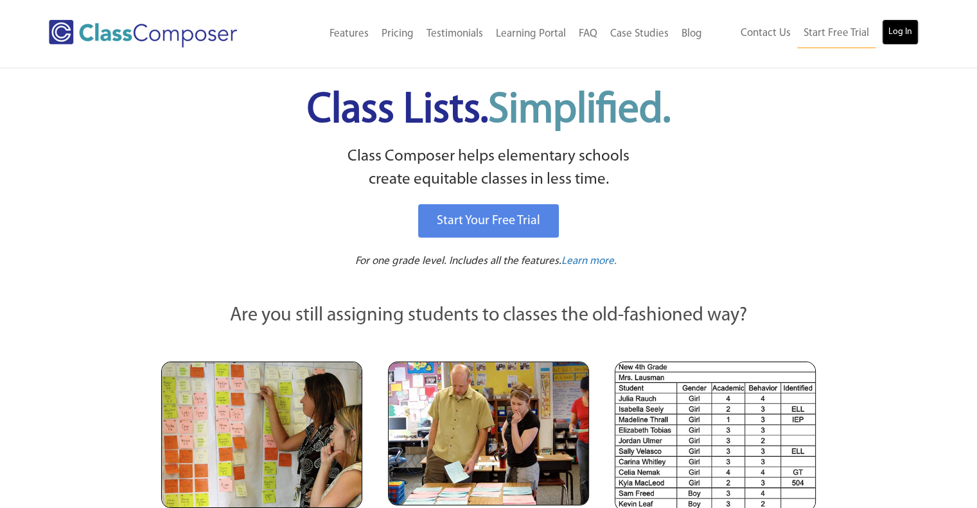
click at [912, 33] on link "Log In" at bounding box center [900, 32] width 37 height 26
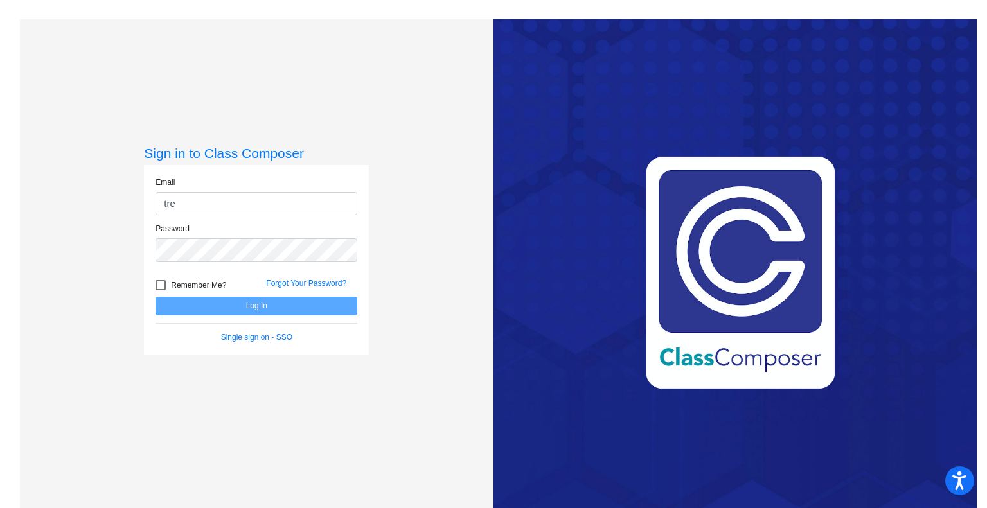
type input "[EMAIL_ADDRESS][DOMAIN_NAME]"
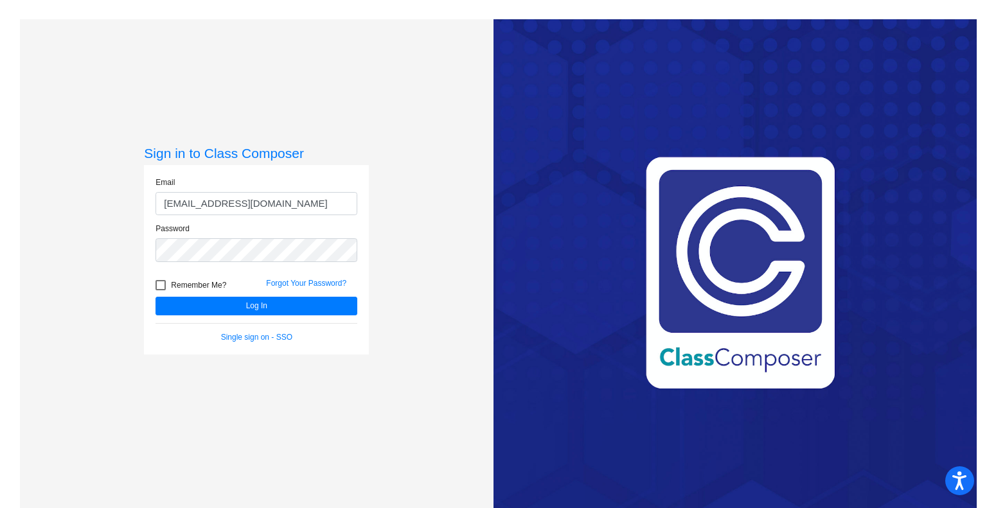
click at [156, 288] on div at bounding box center [160, 285] width 10 height 10
click at [160, 290] on input "Remember Me?" at bounding box center [160, 290] width 1 height 1
checkbox input "true"
click at [198, 306] on button "Log In" at bounding box center [256, 306] width 202 height 19
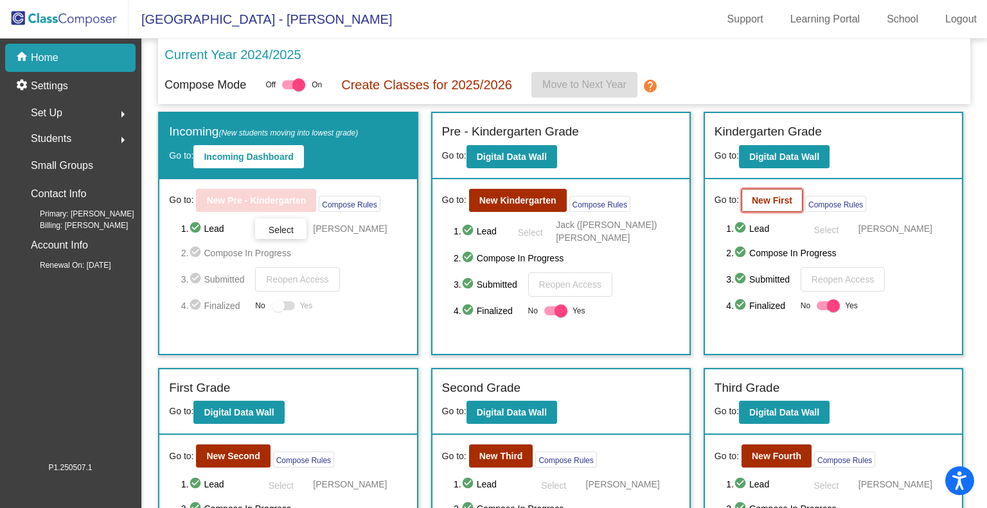
click at [762, 197] on b "New First" at bounding box center [772, 200] width 40 height 10
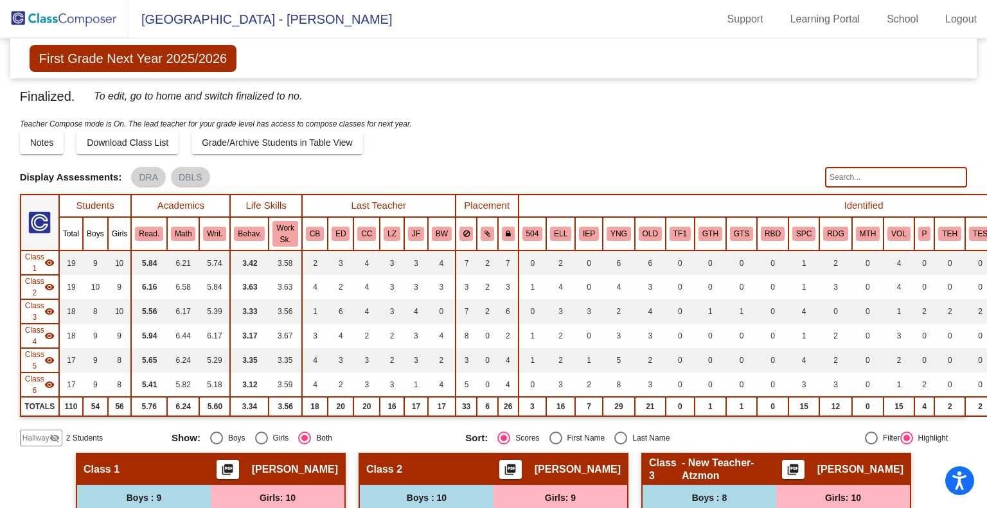
click at [862, 166] on div "Finalized. To edit, go to home and switch finalized to no. Display Scores for Y…" at bounding box center [494, 266] width 948 height 360
click at [847, 172] on input "text" at bounding box center [896, 177] width 142 height 21
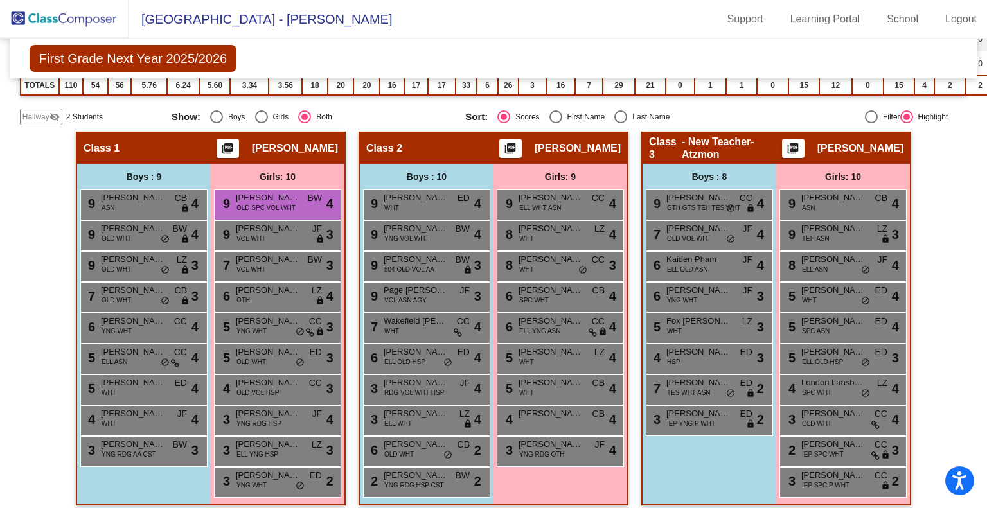
scroll to position [134, 0]
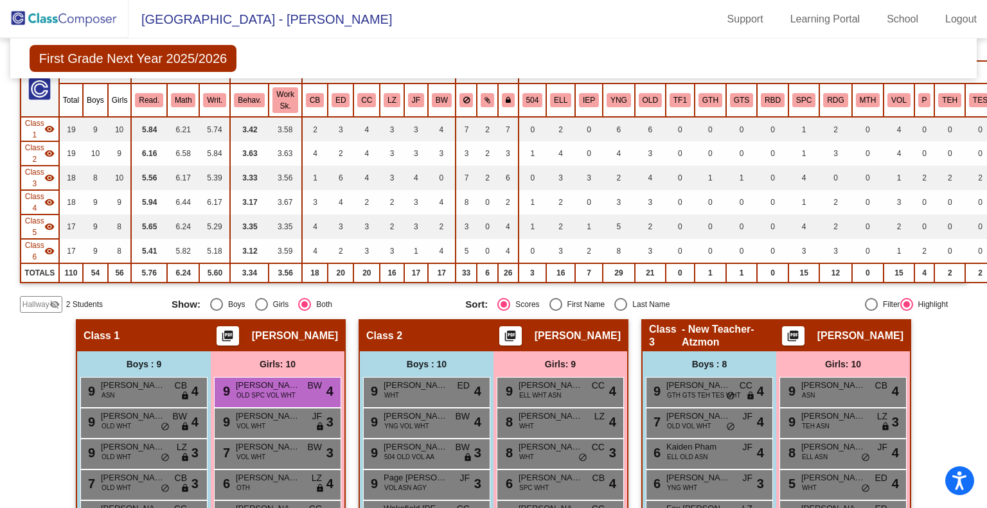
type input "p"
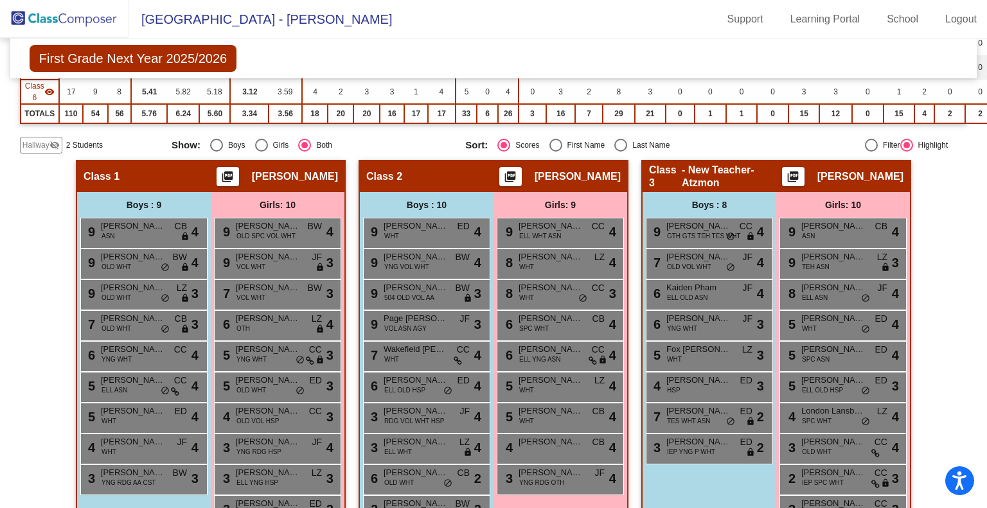
scroll to position [321, 0]
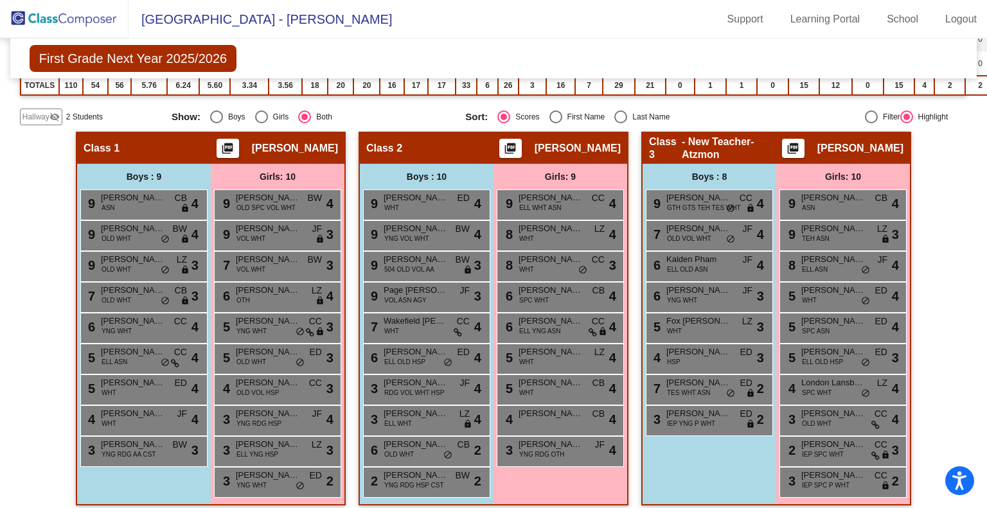
type input "fogel"
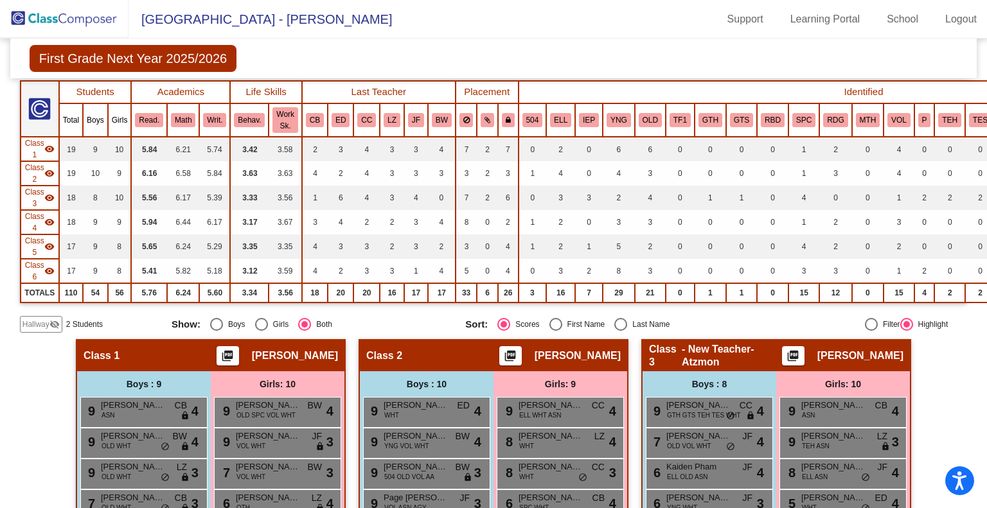
scroll to position [0, 0]
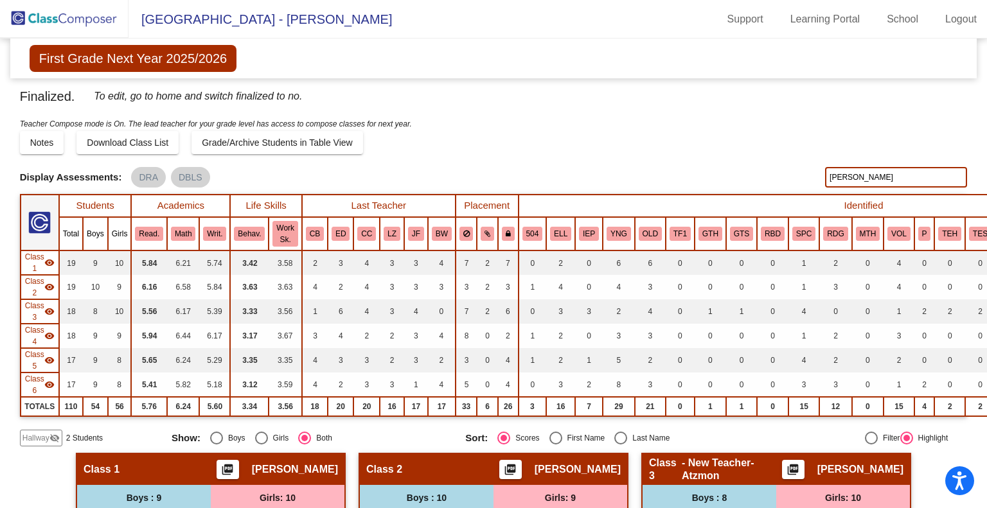
click at [63, 17] on img at bounding box center [64, 19] width 129 height 38
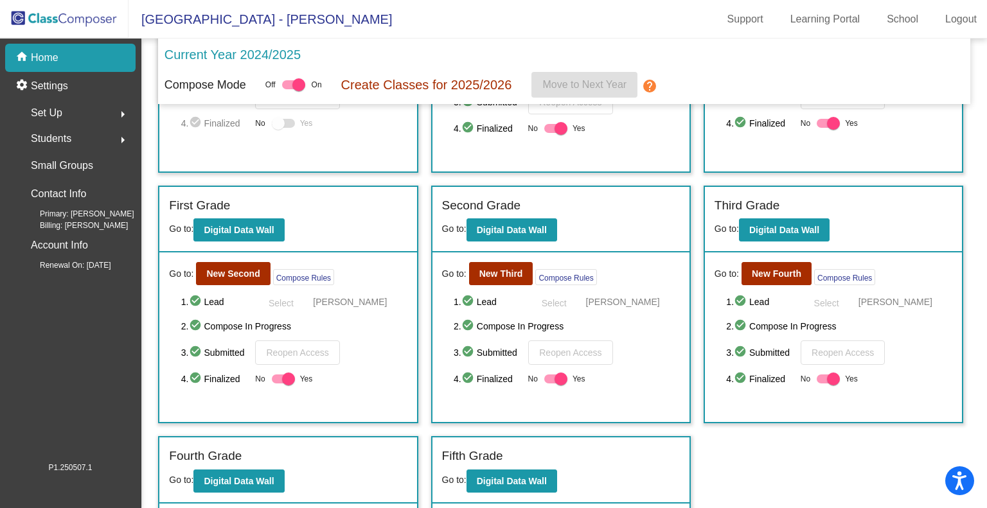
scroll to position [321, 0]
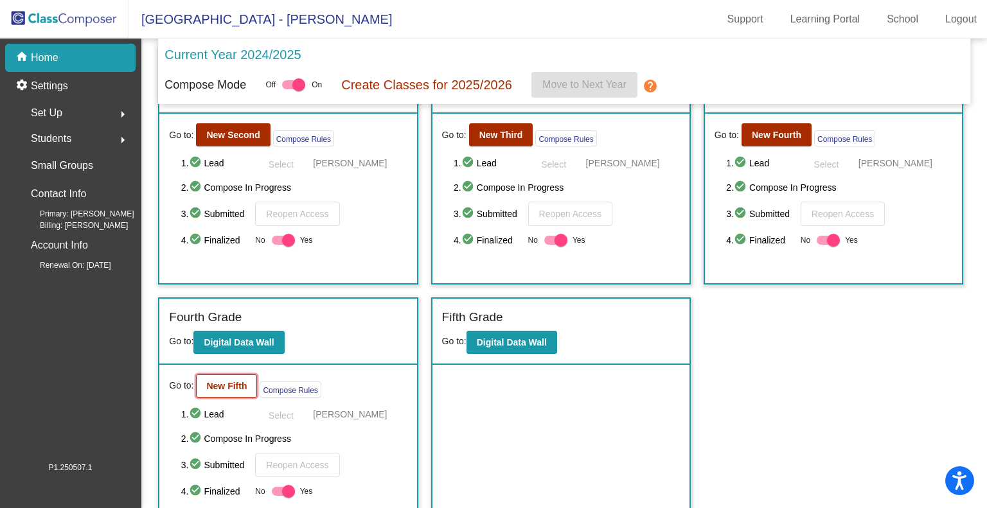
click at [217, 383] on b "New Fifth" at bounding box center [226, 386] width 40 height 10
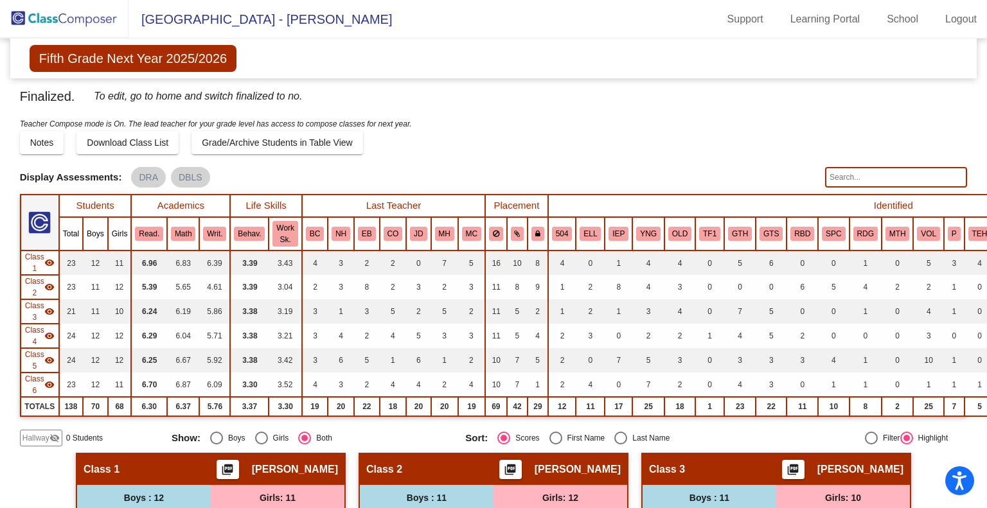
click at [846, 176] on input "text" at bounding box center [896, 177] width 142 height 21
type input "v"
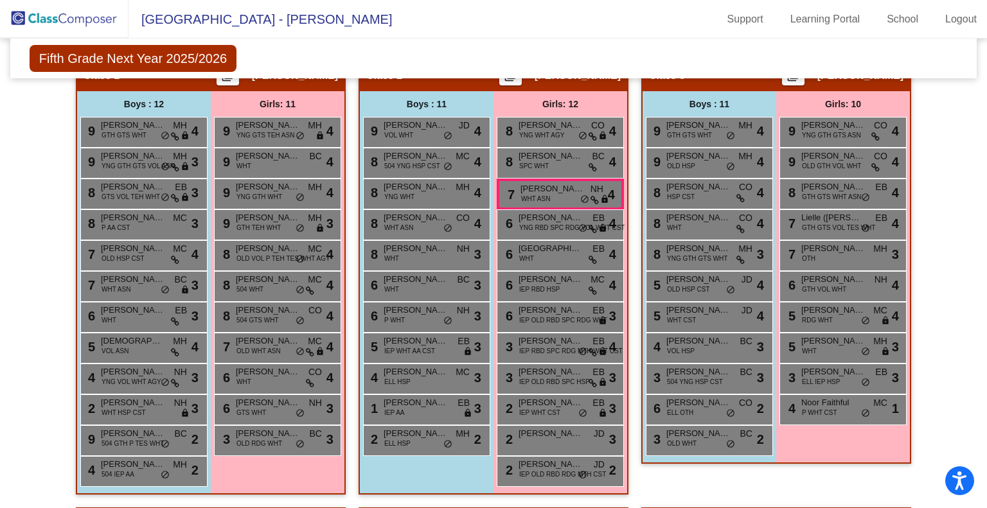
scroll to position [134, 0]
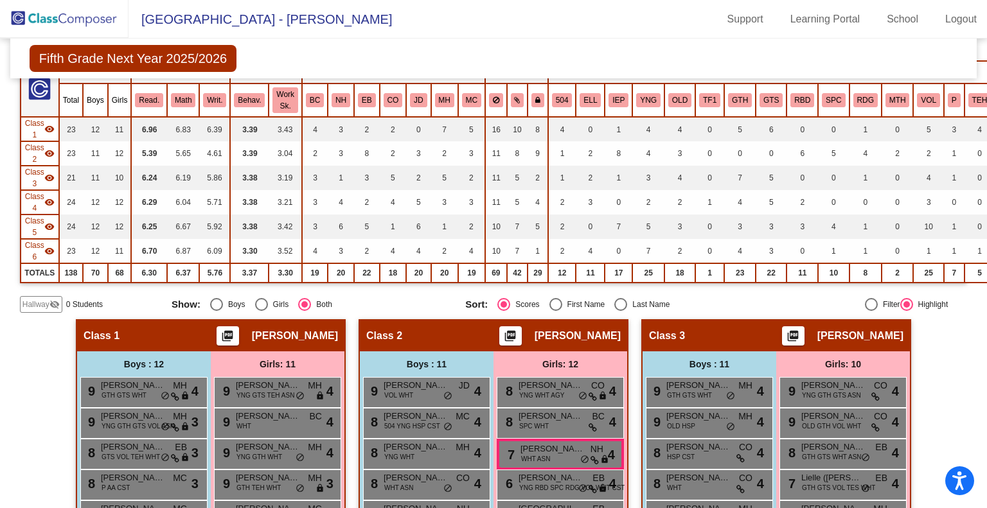
type input "p"
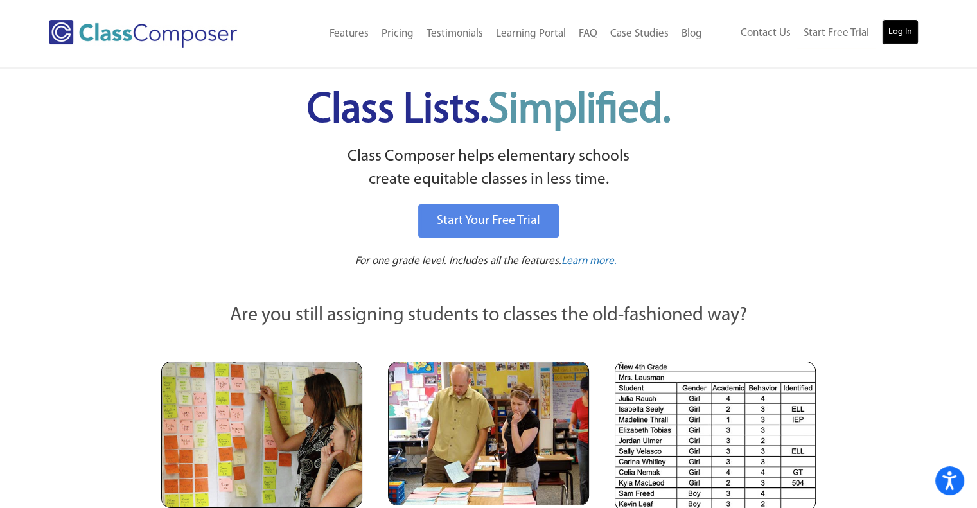
click at [893, 32] on link "Log In" at bounding box center [900, 32] width 37 height 26
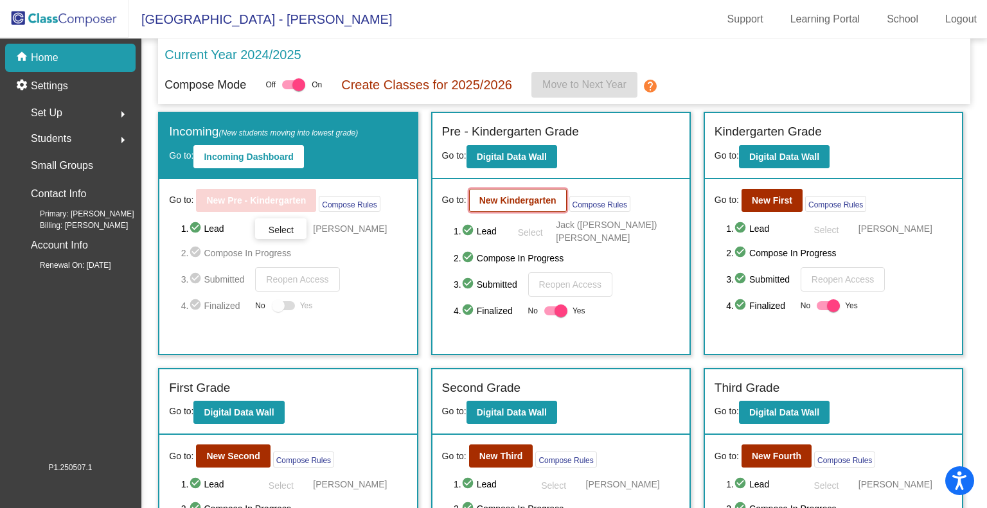
click at [526, 199] on b "New Kindergarten" at bounding box center [517, 200] width 77 height 10
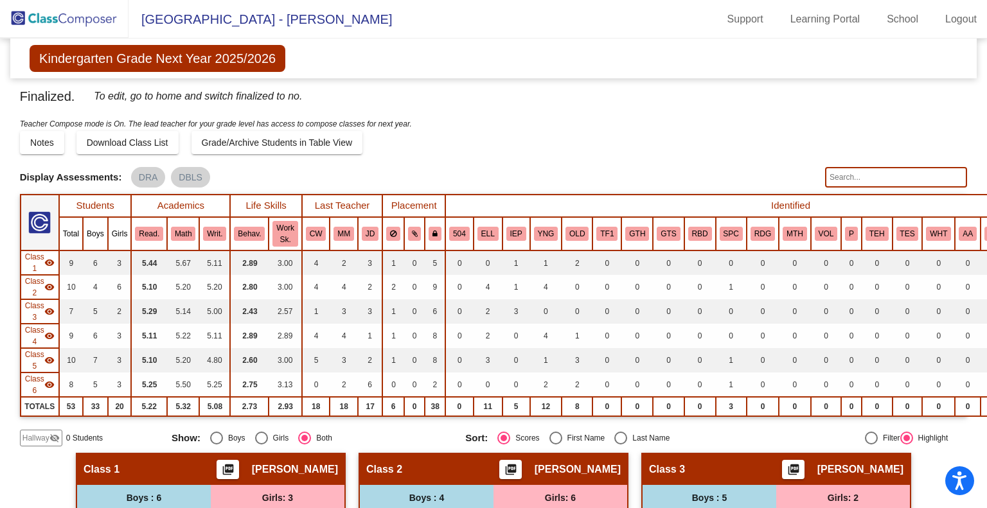
click at [836, 175] on input "text" at bounding box center [896, 177] width 142 height 21
type input "s"
type input "parr"
drag, startPoint x: 851, startPoint y: 175, endPoint x: 781, endPoint y: 176, distance: 70.7
click at [781, 177] on div "Display Scores for Years: 2023 - 2024 2024 - 2025 Display Assessments: DRA DBLS…" at bounding box center [494, 177] width 948 height 21
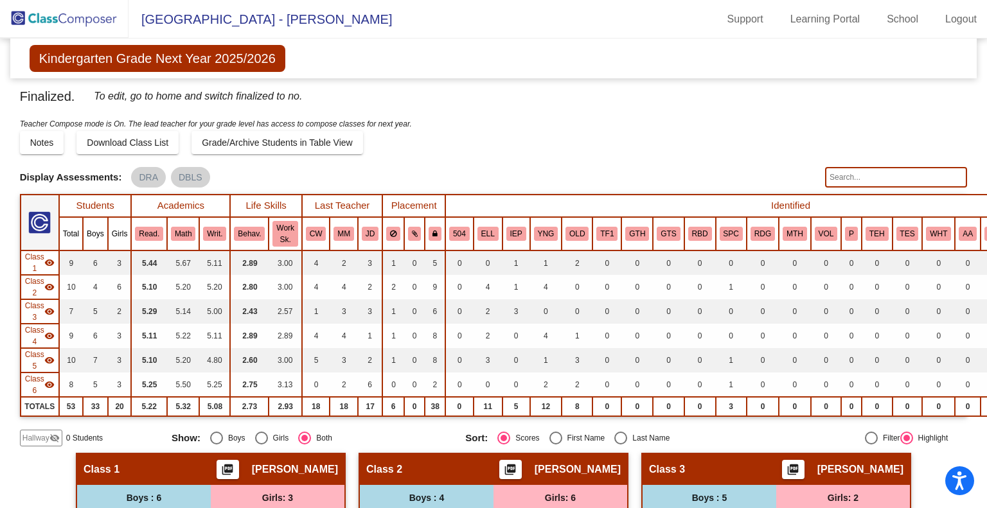
click at [69, 30] on img at bounding box center [64, 19] width 129 height 38
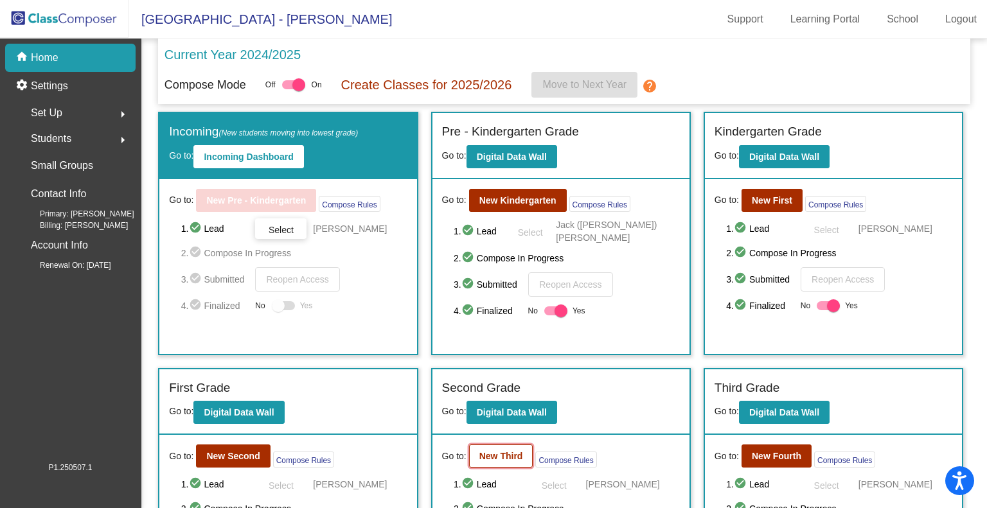
click at [511, 454] on b "New Third" at bounding box center [501, 456] width 44 height 10
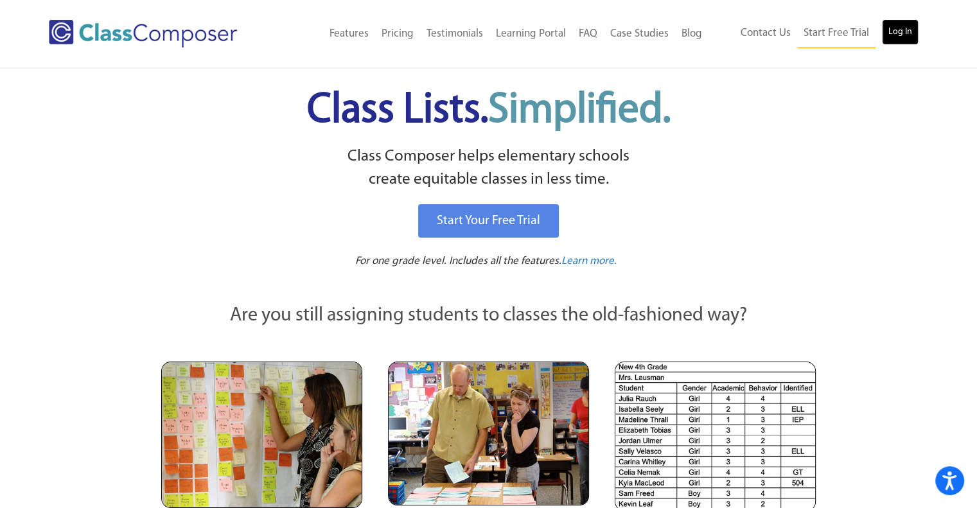
click at [902, 28] on link "Log In" at bounding box center [900, 32] width 37 height 26
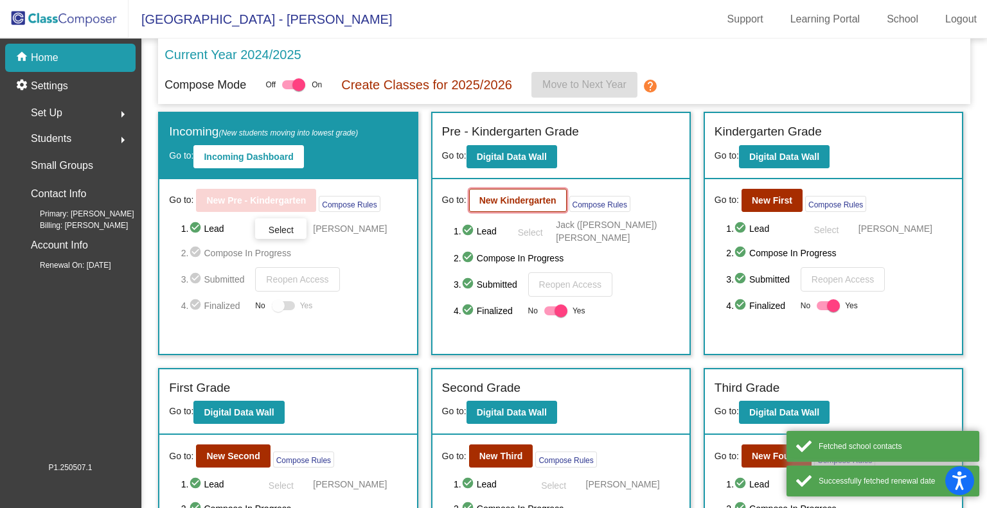
click at [517, 197] on b "New Kindergarten" at bounding box center [517, 200] width 77 height 10
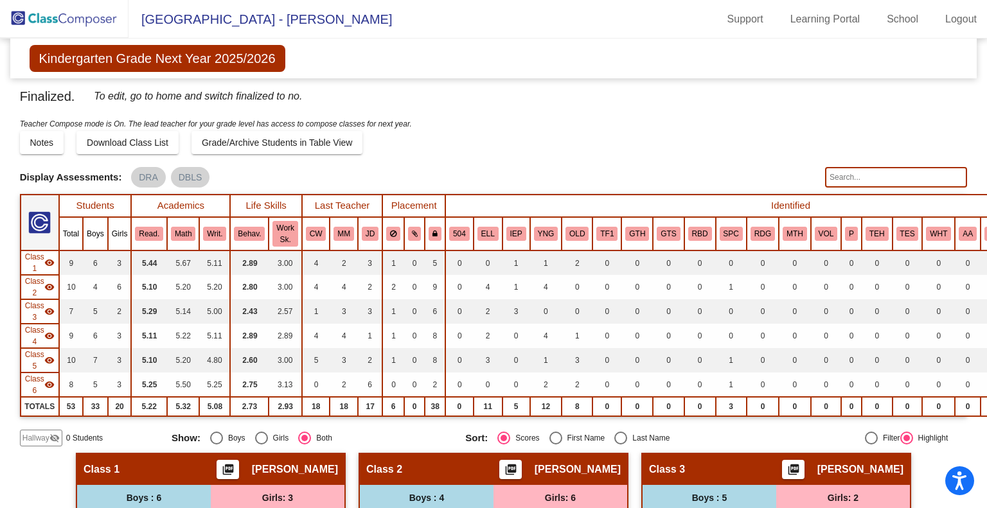
click at [845, 172] on input "text" at bounding box center [896, 177] width 142 height 21
type input "u"
type input "y"
